Goal: Task Accomplishment & Management: Manage account settings

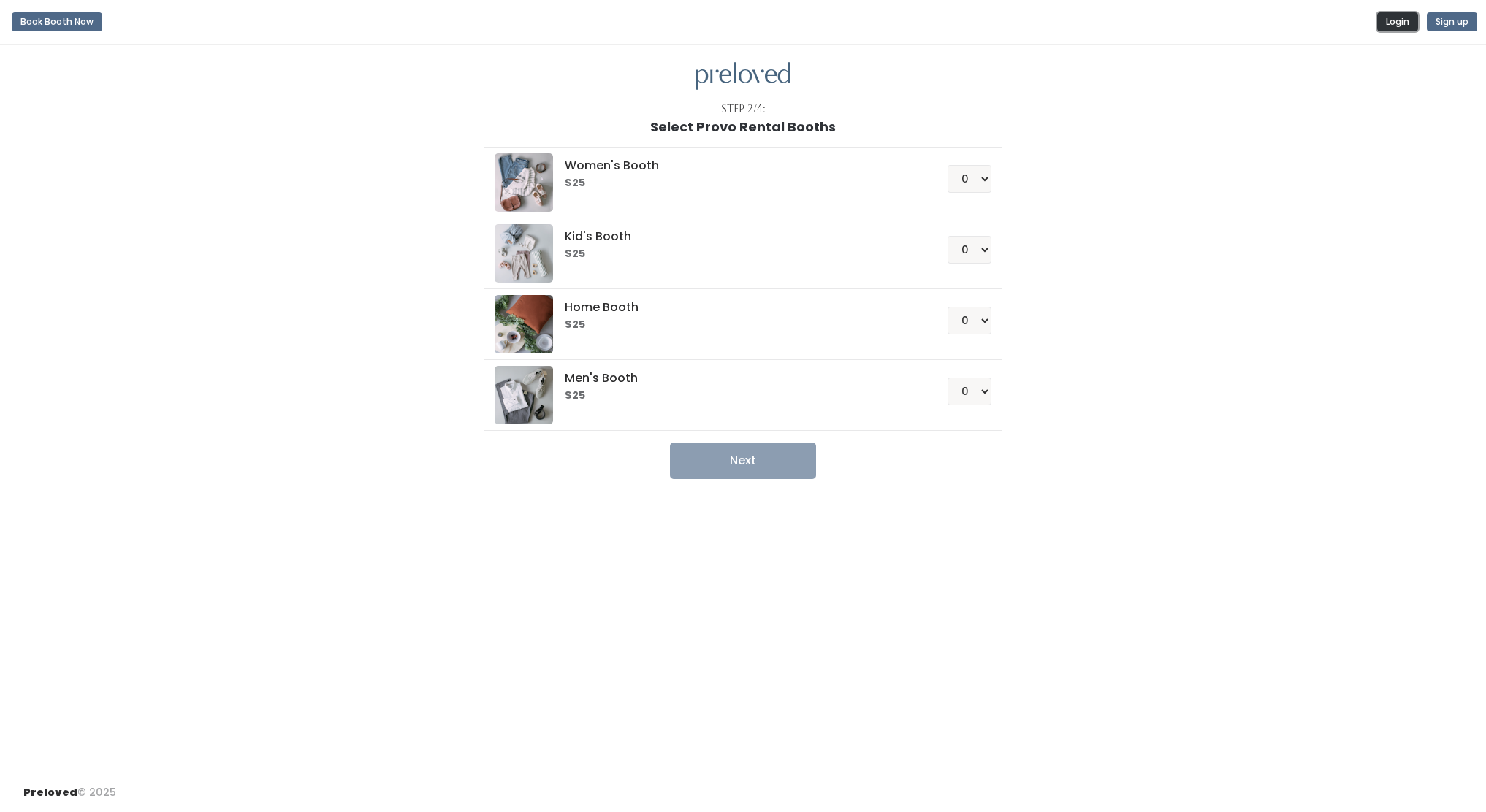
click at [1393, 27] on button "Login" at bounding box center [1397, 21] width 41 height 19
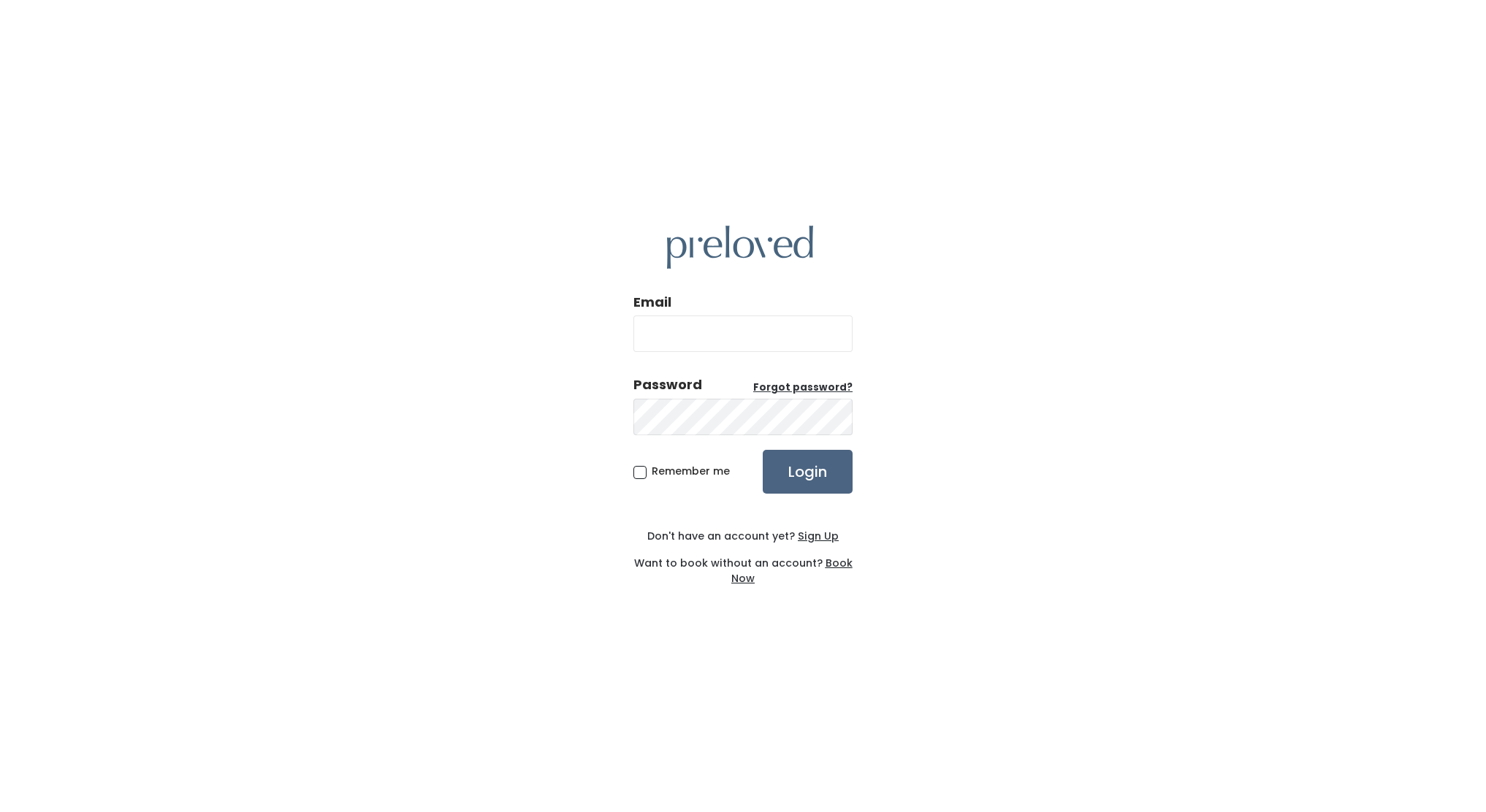
type input "[EMAIL_ADDRESS][DOMAIN_NAME]"
click at [800, 484] on input "Login" at bounding box center [807, 472] width 90 height 44
